Goal: Task Accomplishment & Management: Manage account settings

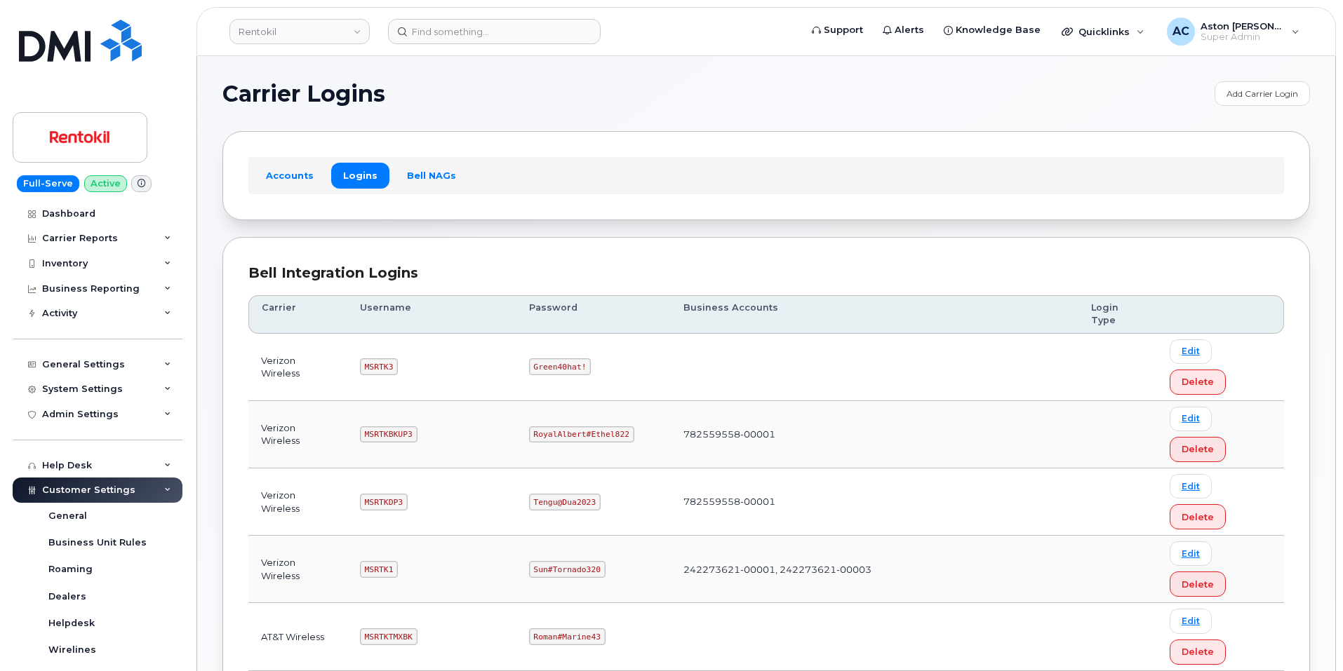
click at [848, 96] on h1 "Carrier Logins" at bounding box center [714, 94] width 985 height 22
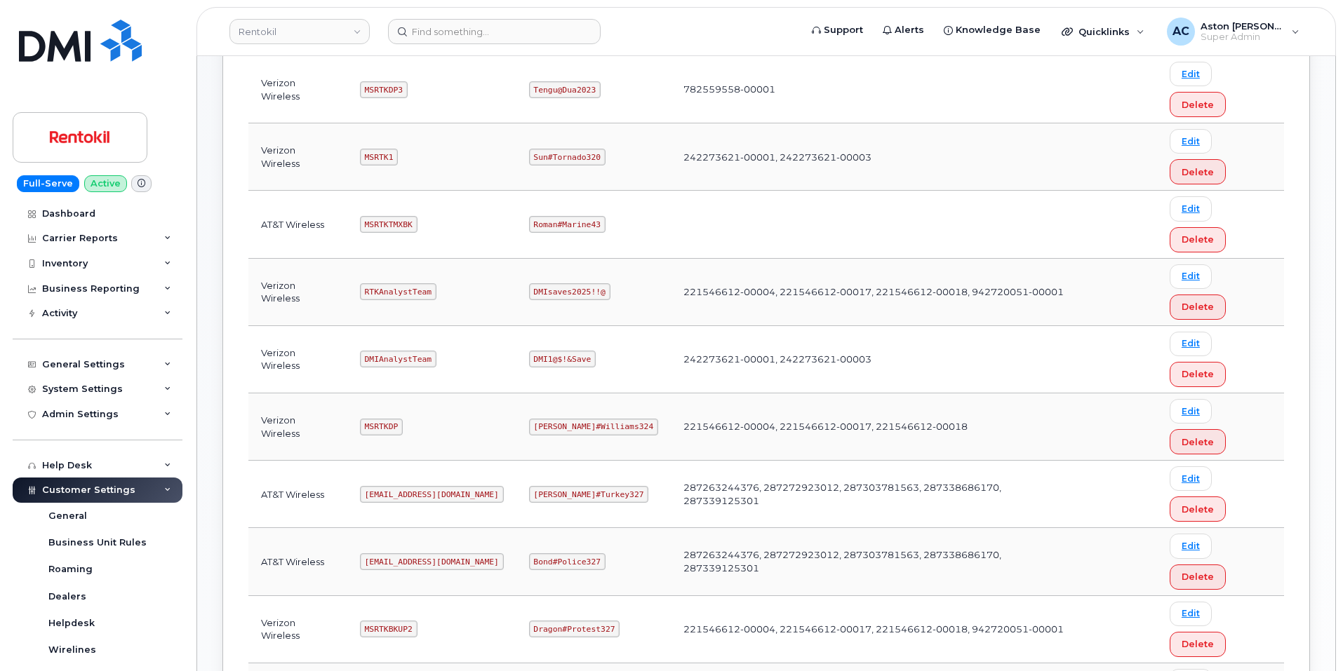
scroll to position [483, 0]
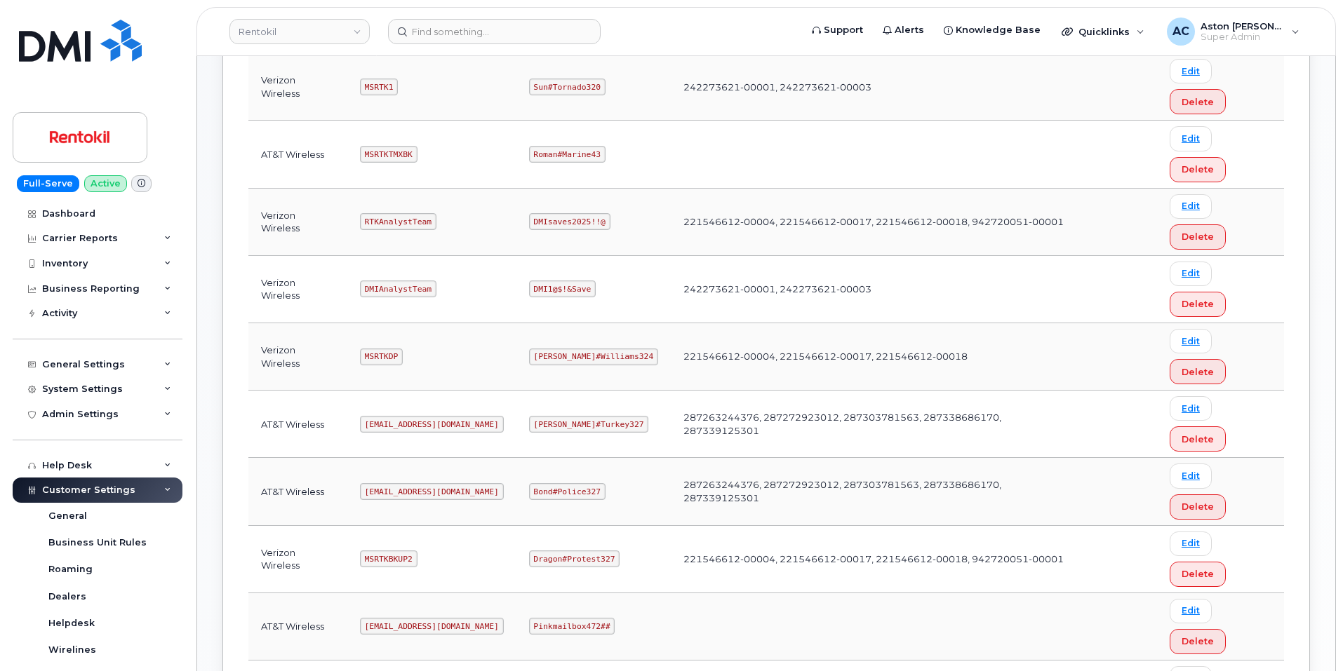
click at [591, 618] on code "Pinkmailbox472##" at bounding box center [572, 626] width 86 height 17
copy code "Pinkmailbox472##"
click at [370, 618] on code "[EMAIL_ADDRESS][DOMAIN_NAME]" at bounding box center [432, 626] width 144 height 17
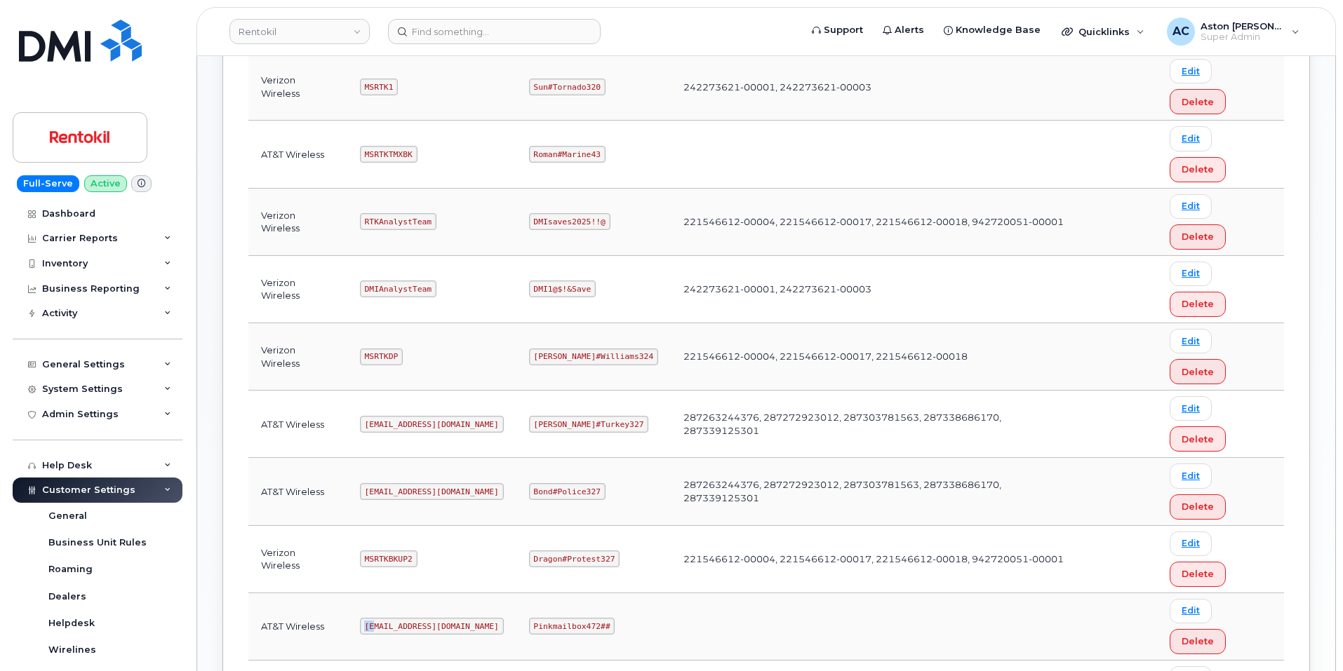
click at [370, 618] on code "[EMAIL_ADDRESS][DOMAIN_NAME]" at bounding box center [432, 626] width 144 height 17
copy code "[EMAIL_ADDRESS][DOMAIN_NAME]"
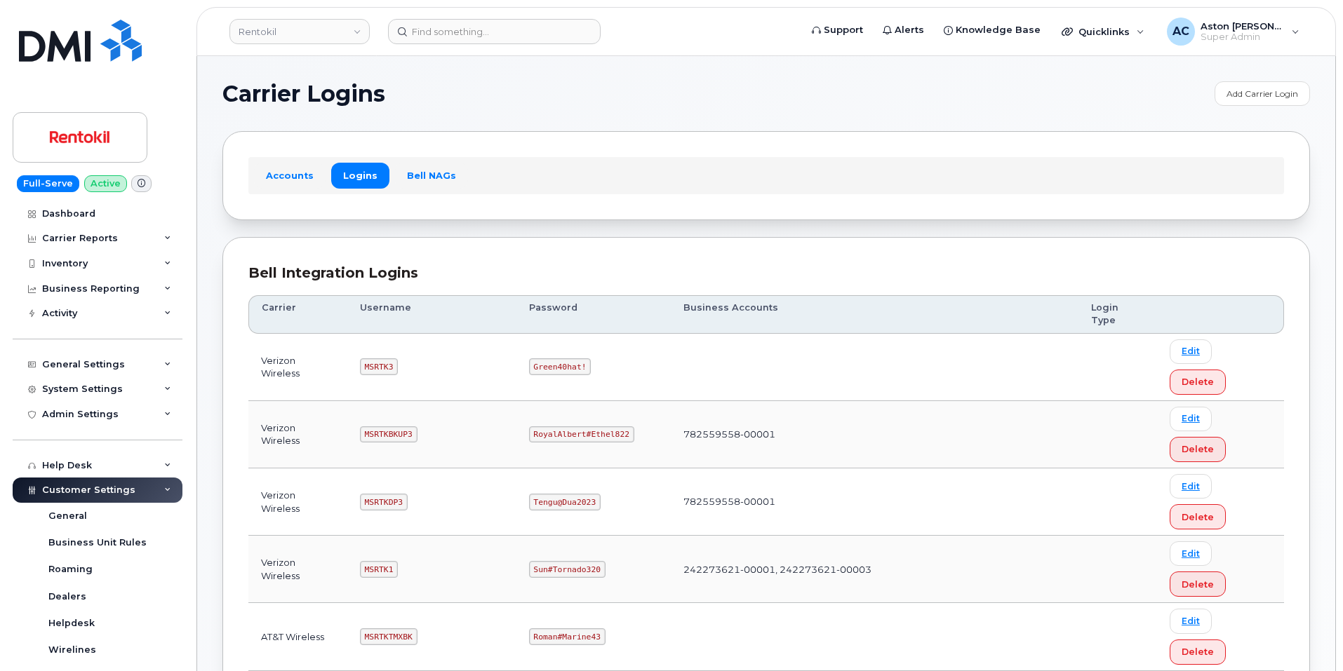
click at [380, 358] on code "MSRTK3" at bounding box center [379, 366] width 38 height 17
copy code "MSRTK3"
click at [567, 358] on code "Green40hat!" at bounding box center [560, 366] width 62 height 17
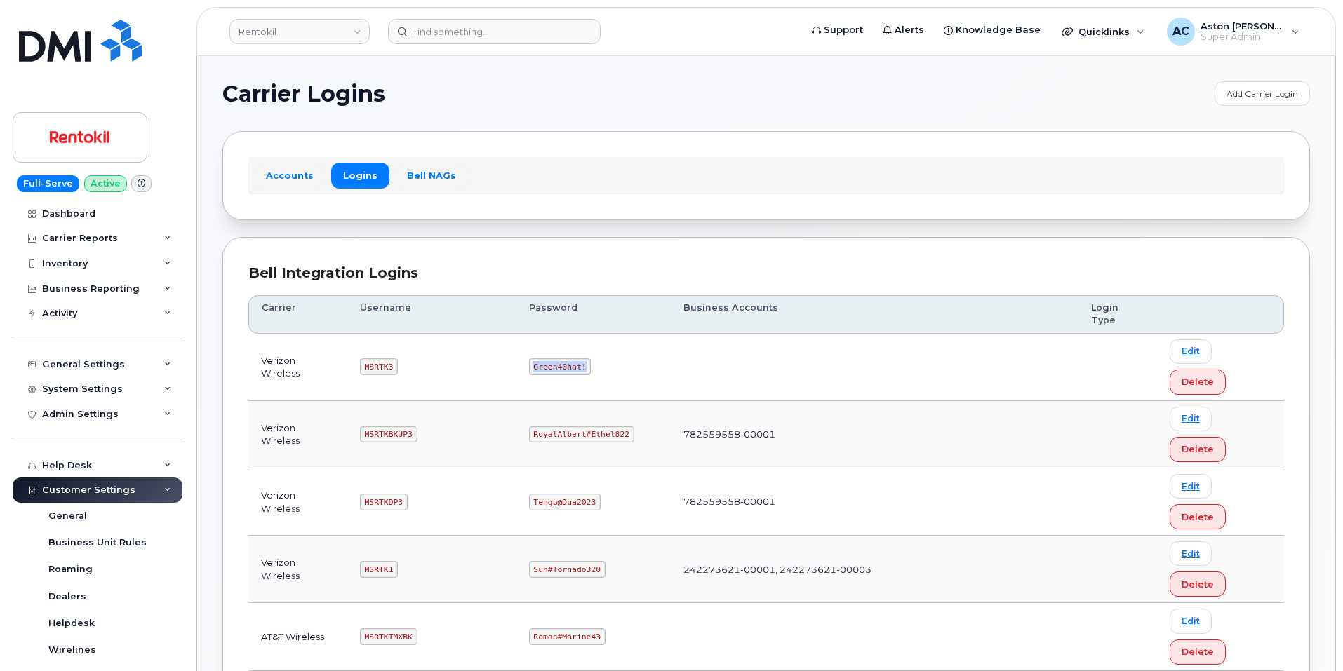
click at [567, 358] on code "Green40hat!" at bounding box center [560, 366] width 62 height 17
copy code "Green40hat!"
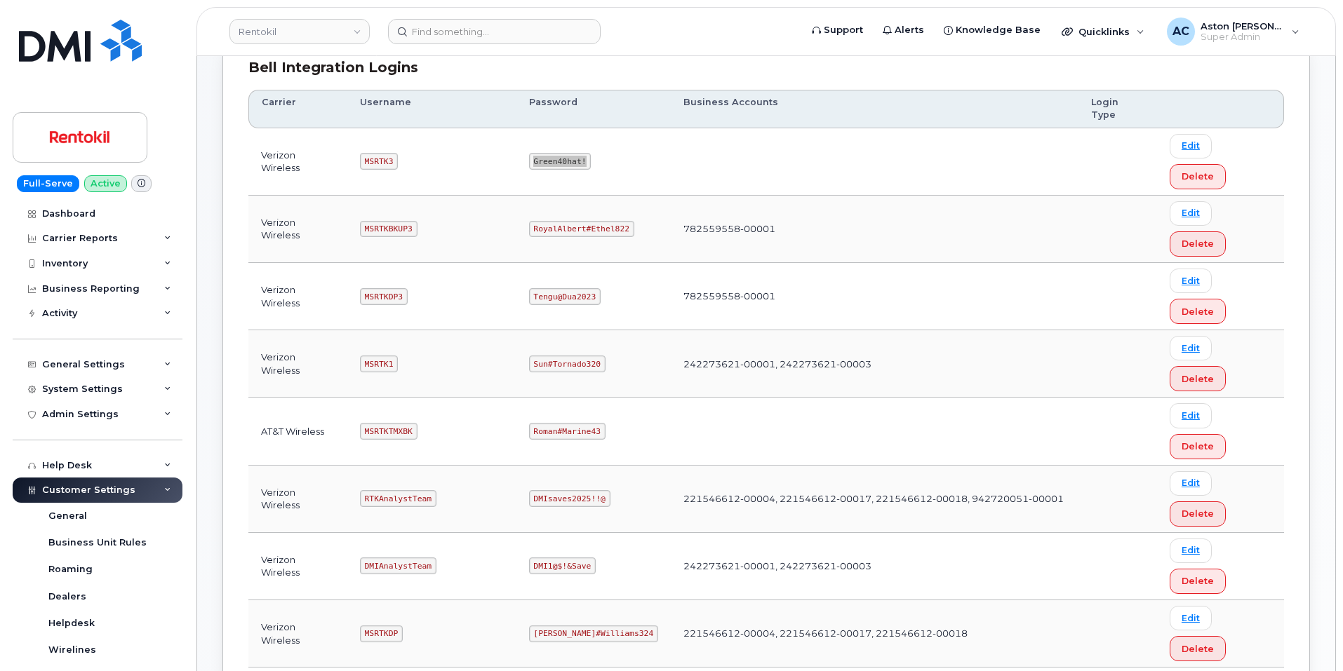
scroll to position [140, 0]
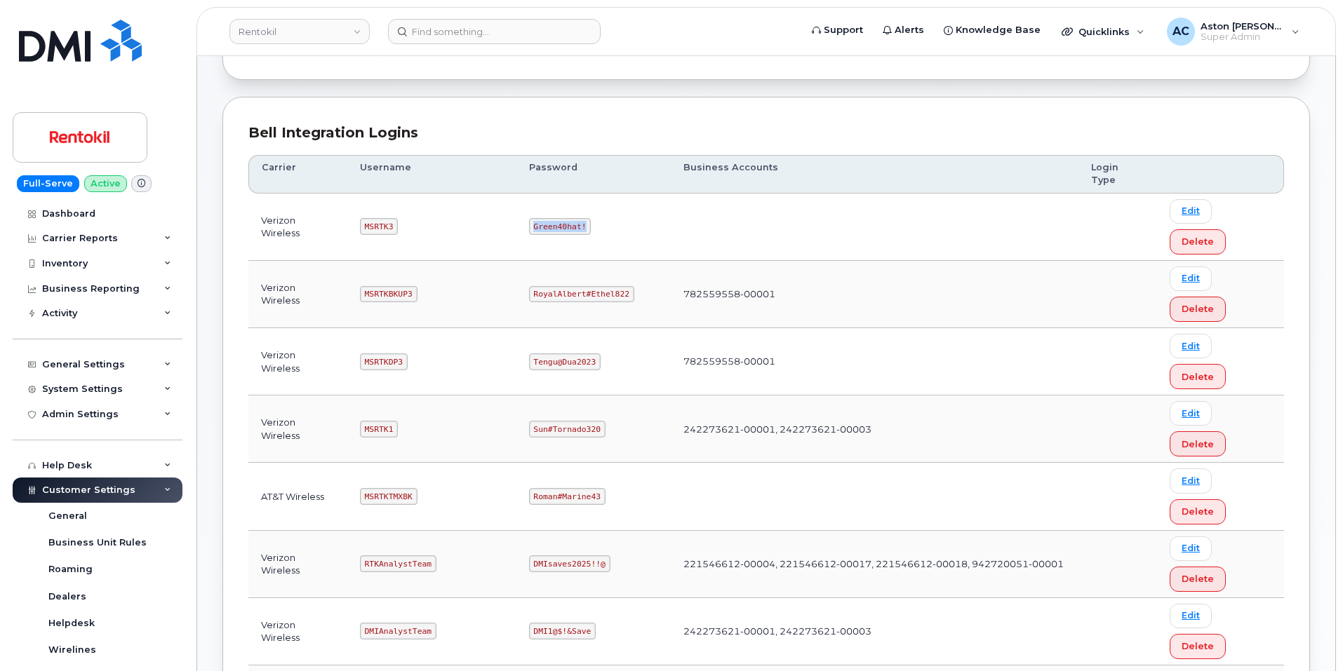
click at [391, 286] on code "MSRTKBKUP3" at bounding box center [389, 294] width 58 height 17
copy code "MSRTKBKUP3"
click at [584, 286] on code "RoyalAlbert#Ethel822" at bounding box center [581, 294] width 105 height 17
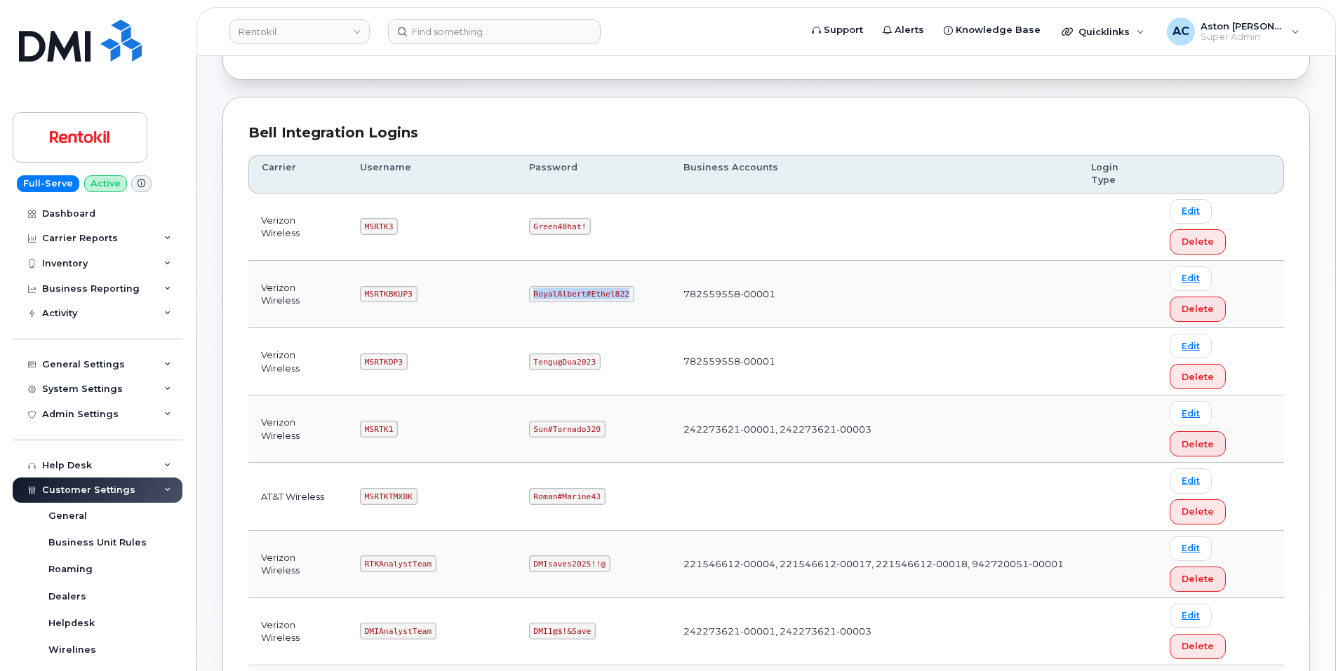
click at [584, 286] on code "RoyalAlbert#Ethel822" at bounding box center [581, 294] width 105 height 17
copy code "RoyalAlbert#Ethel822"
click at [388, 354] on code "MSRTKDP3" at bounding box center [384, 362] width 48 height 17
copy code "MSRTKDP3"
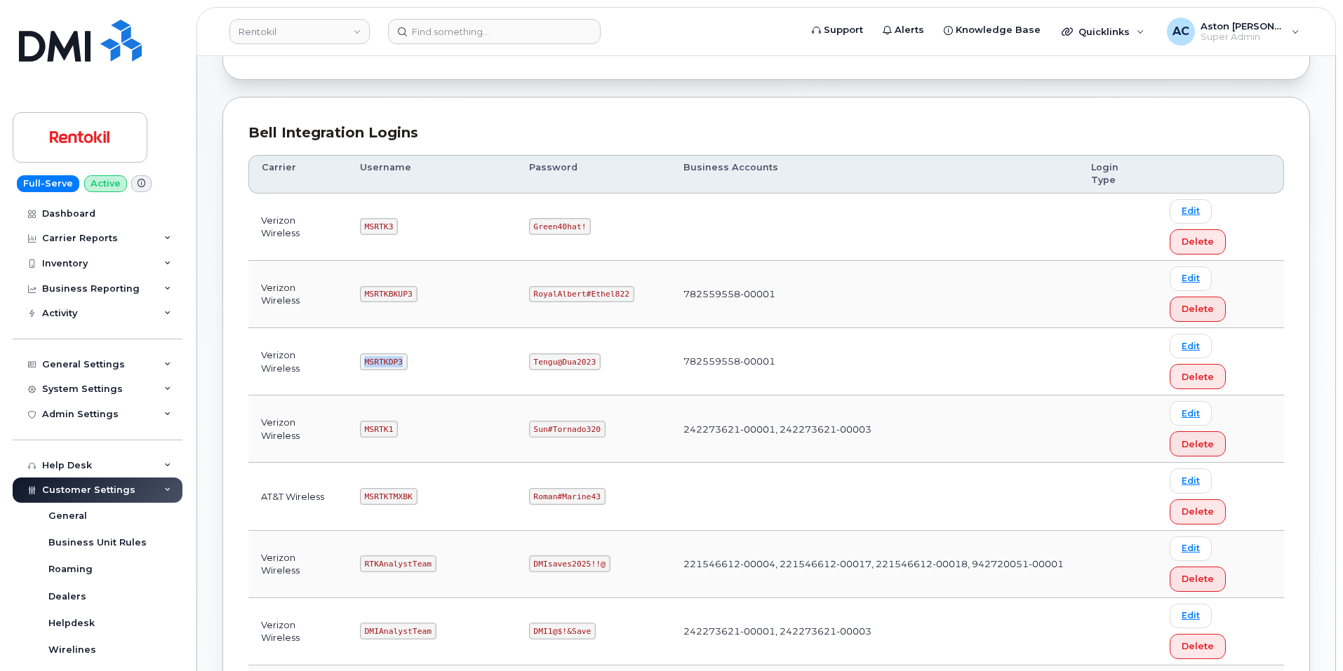
click at [570, 354] on code "Tengu@Dua2023" at bounding box center [565, 362] width 72 height 17
click at [571, 354] on code "Tengu@Dua2023" at bounding box center [565, 362] width 72 height 17
copy code "Tengu@Dua2023"
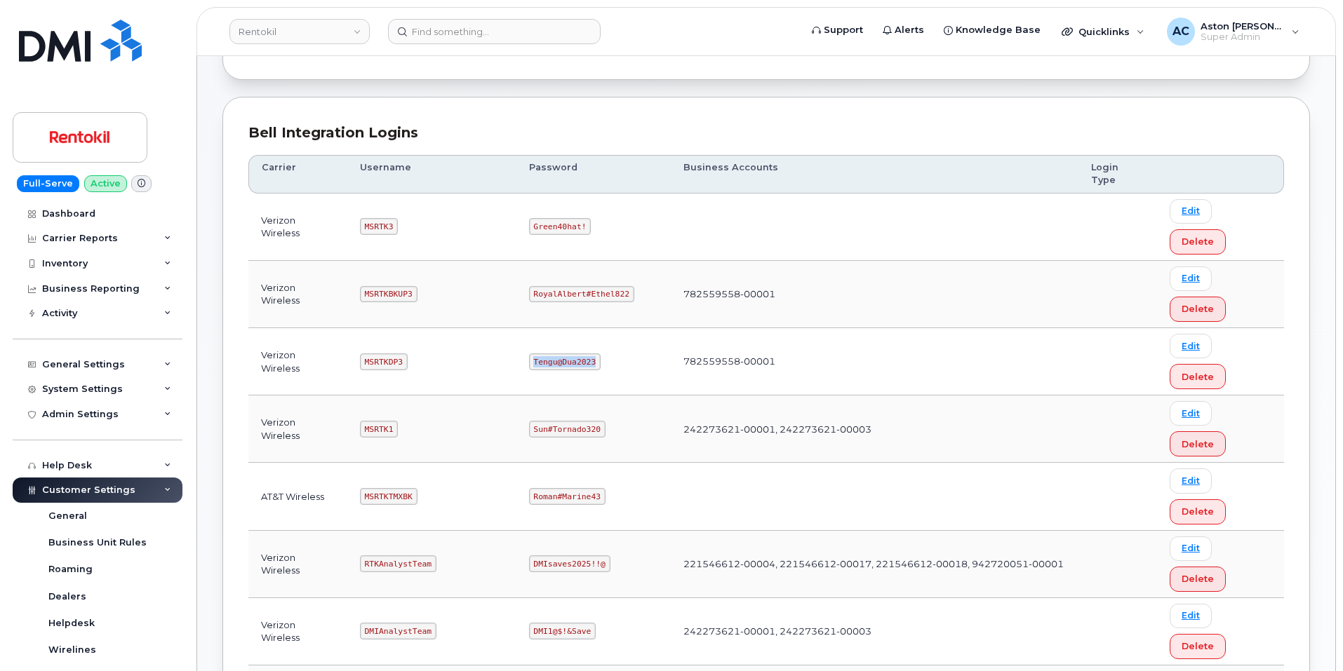
drag, startPoint x: 306, startPoint y: 290, endPoint x: 266, endPoint y: 244, distance: 60.6
click at [306, 328] on td "Verizon Wireless" at bounding box center [297, 361] width 99 height 67
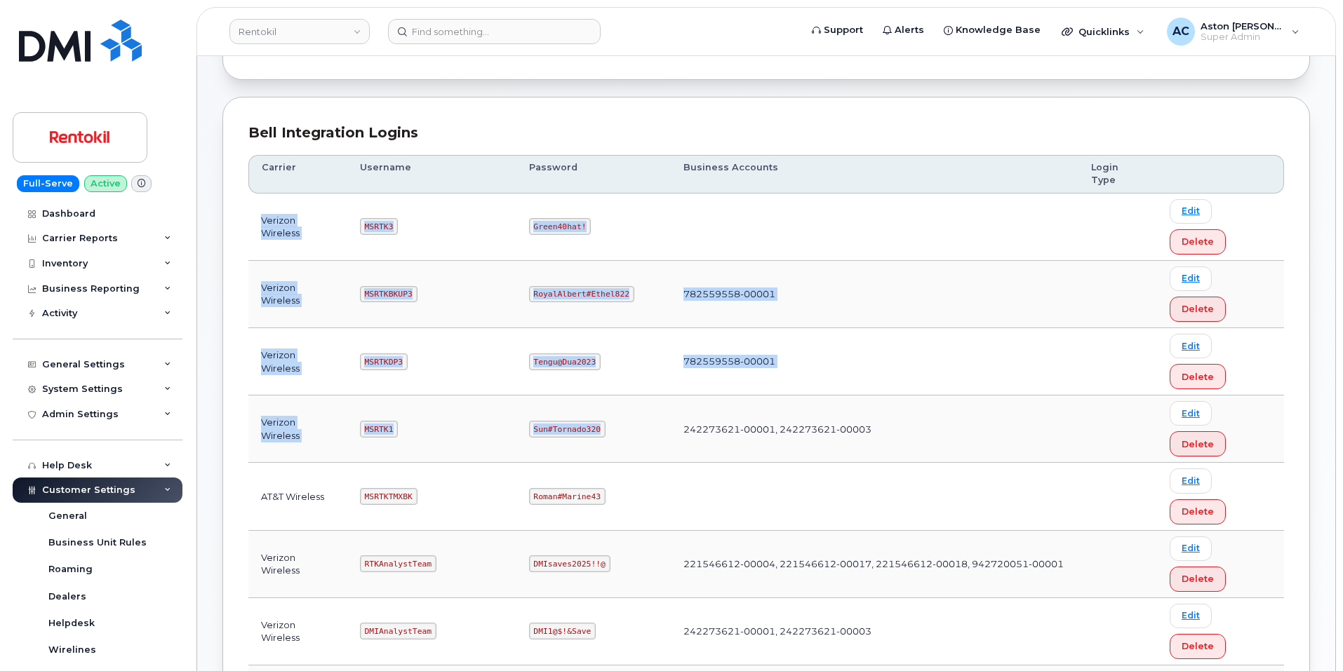
copy tbody "Verizon Wireless MSRTK3 Green40hat! Edit Delete Verizon Wireless MSRTKBKUP3 Roy…"
drag, startPoint x: 263, startPoint y: 200, endPoint x: 617, endPoint y: 314, distance: 371.6
